Goal: Task Accomplishment & Management: Manage account settings

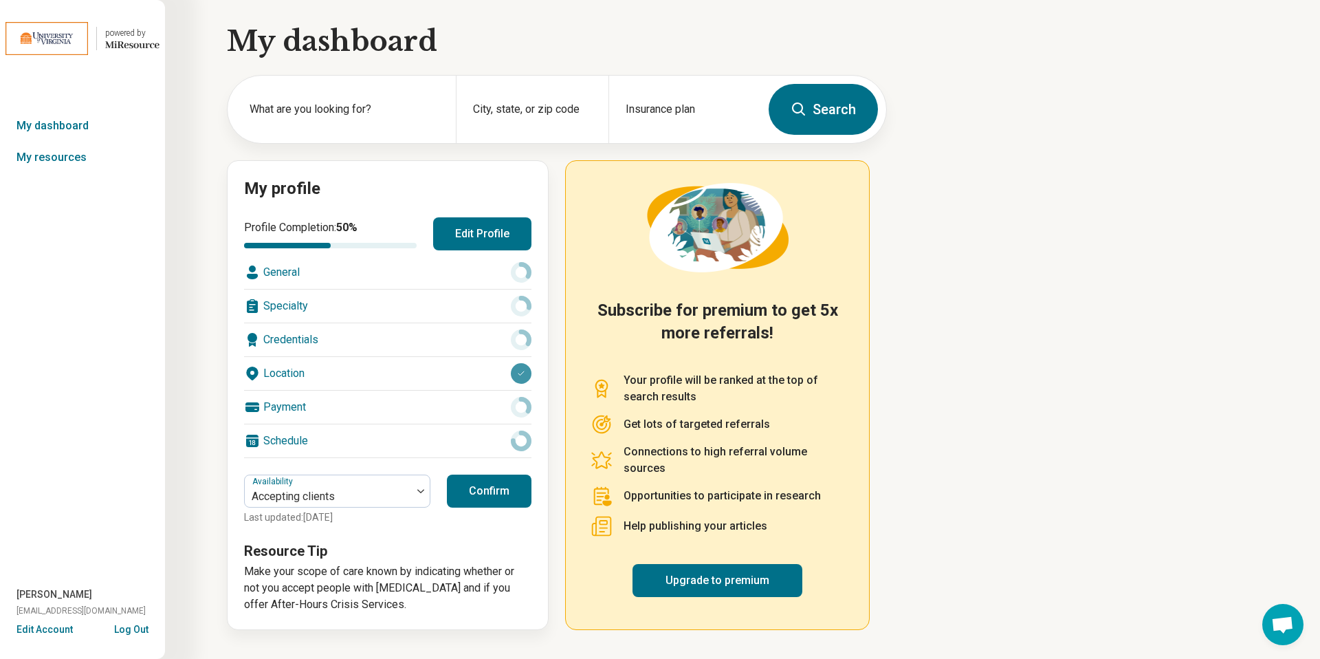
click at [502, 252] on div "Profile Completion: 50 % Edit Profile General Specialty Credentials Location Pa…" at bounding box center [387, 337] width 287 height 241
click at [504, 228] on button "Edit Profile" at bounding box center [482, 233] width 98 height 33
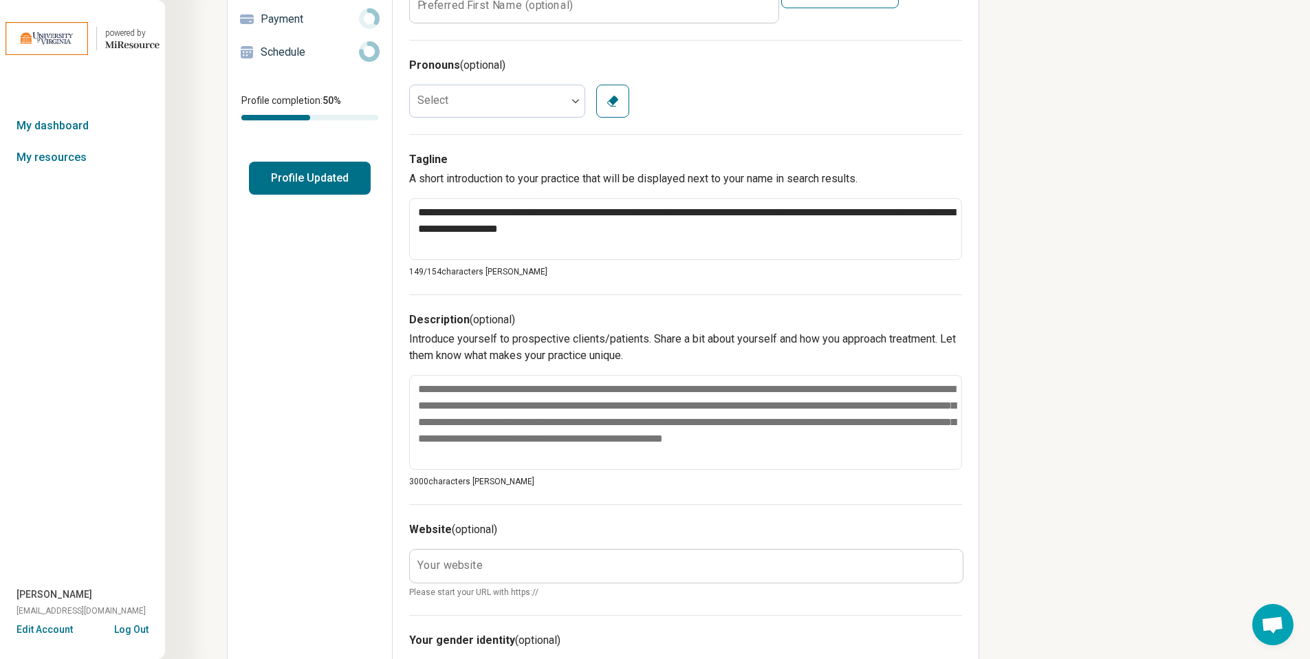
scroll to position [333, 0]
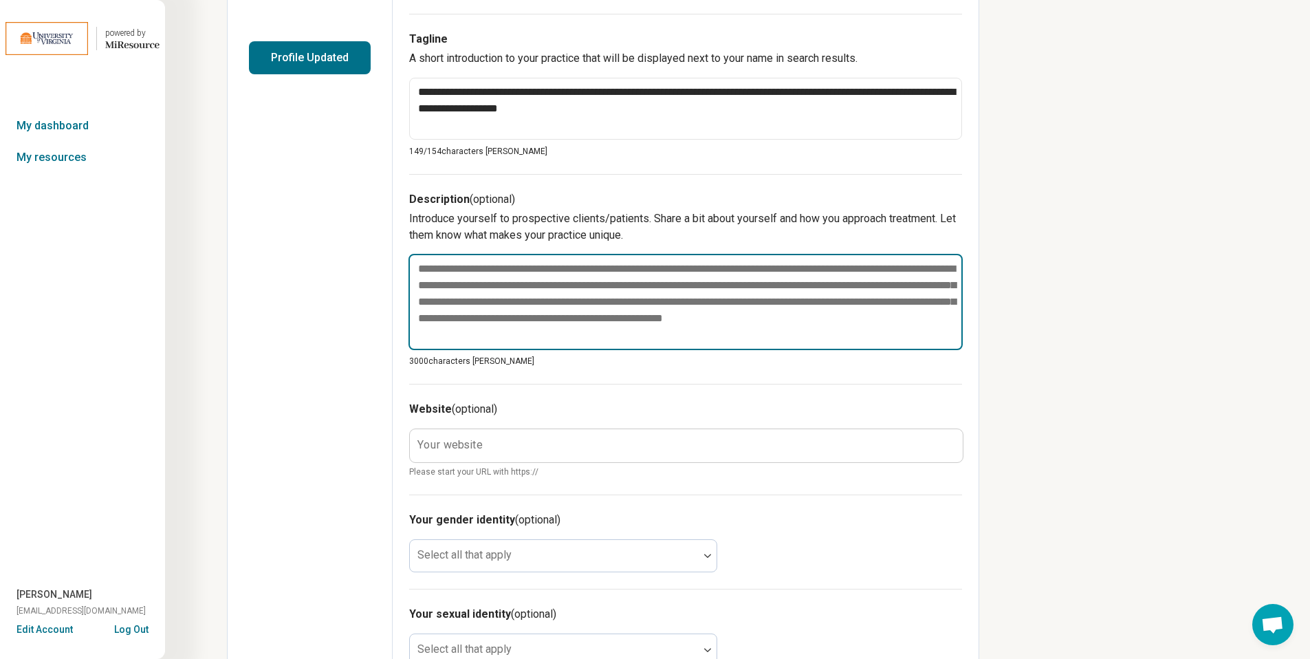
click at [460, 273] on textarea at bounding box center [685, 302] width 554 height 96
paste textarea "**********"
type textarea "*"
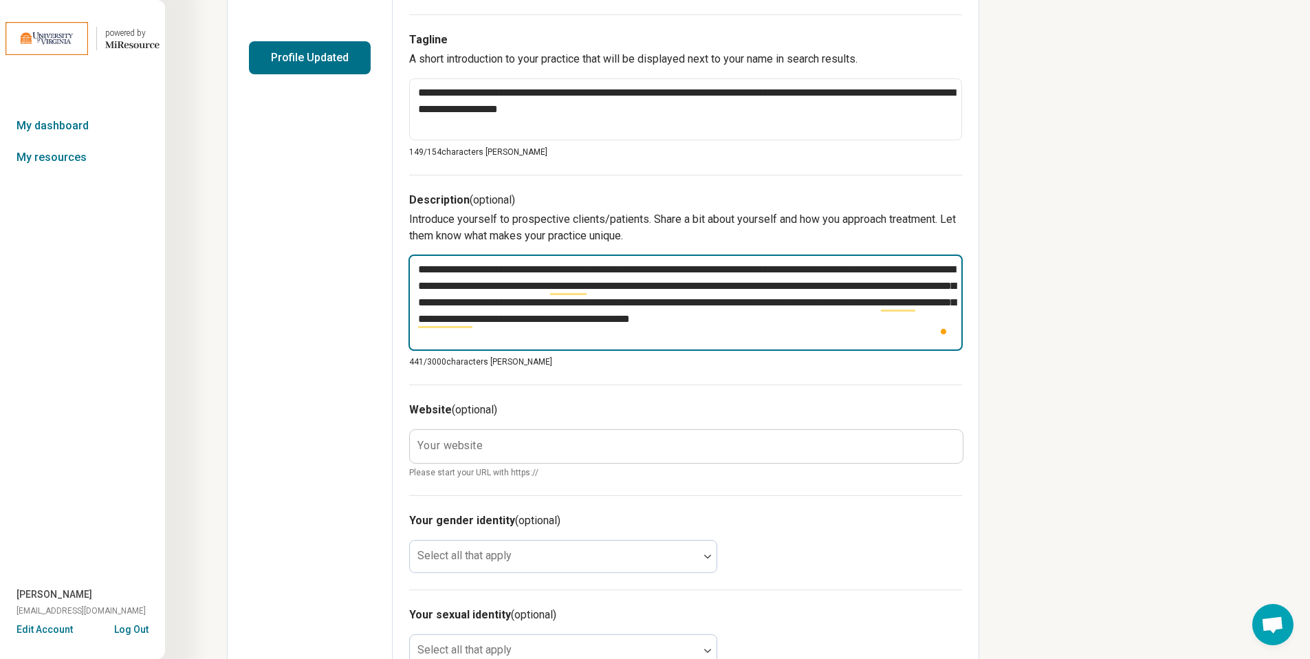
scroll to position [0, 0]
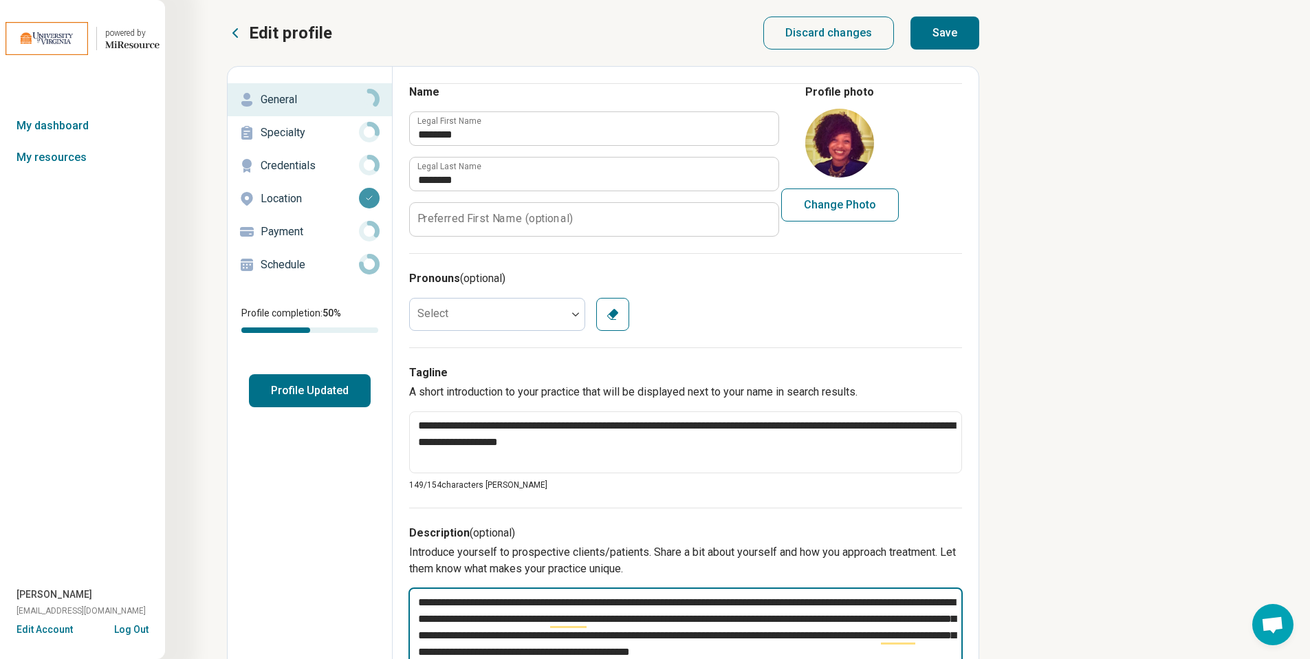
type textarea "**********"
click at [943, 39] on button "Save" at bounding box center [944, 32] width 69 height 33
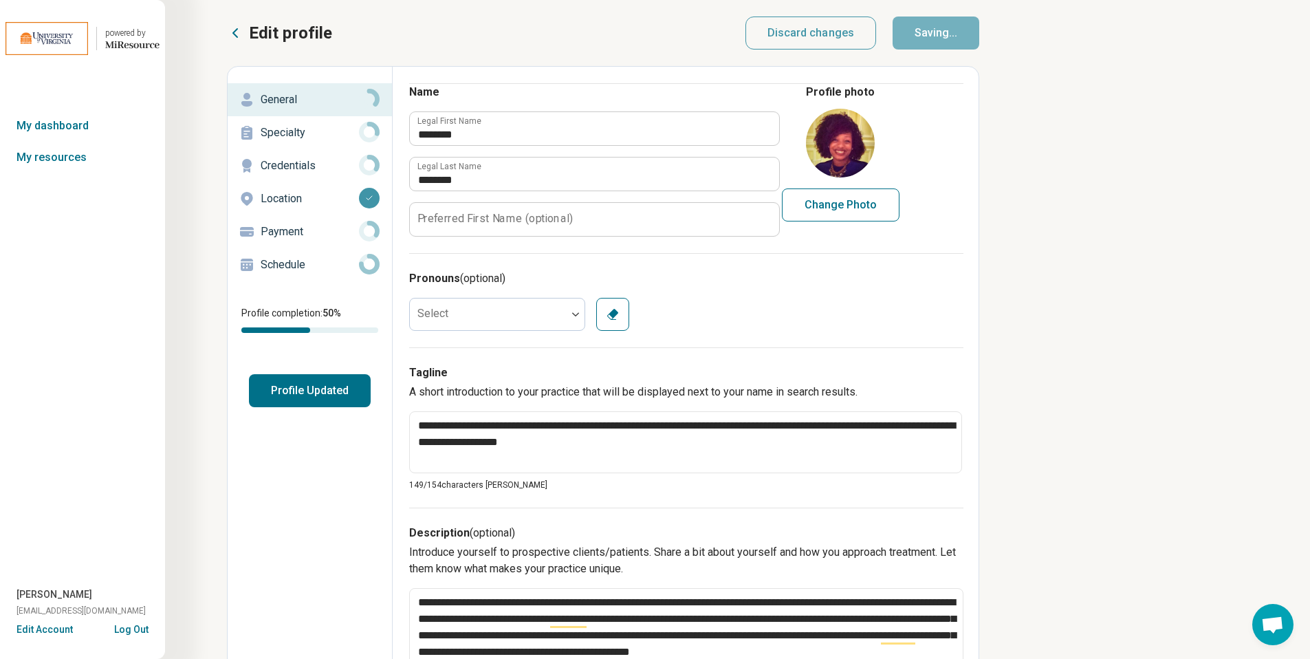
type textarea "*"
click at [122, 626] on button "Log Out" at bounding box center [131, 627] width 34 height 11
